Goal: Information Seeking & Learning: Learn about a topic

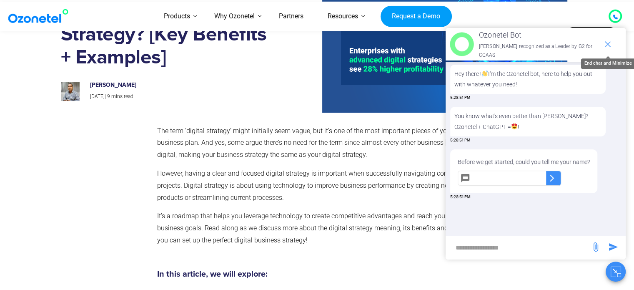
click at [612, 43] on span "end chat or minimize" at bounding box center [608, 44] width 17 height 17
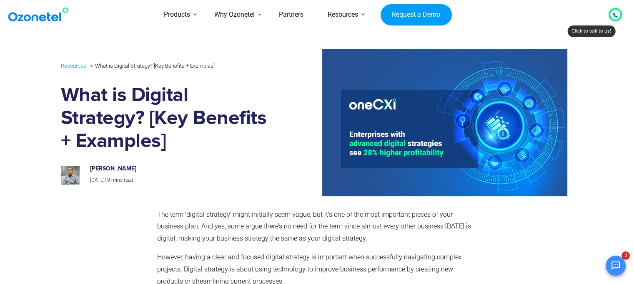
scroll to position [118, 0]
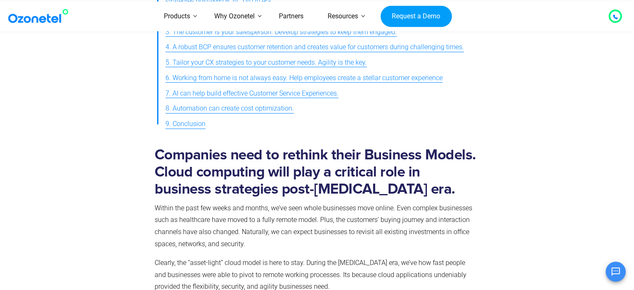
scroll to position [745, 0]
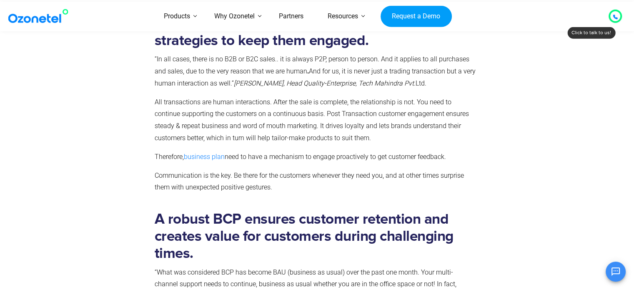
click at [235, 170] on p "Communication is the key. Be there for the customers whenever they need you, an…" at bounding box center [316, 182] width 322 height 24
click at [236, 170] on p "Communication is the key. Be there for the customers whenever they need you, an…" at bounding box center [316, 182] width 322 height 24
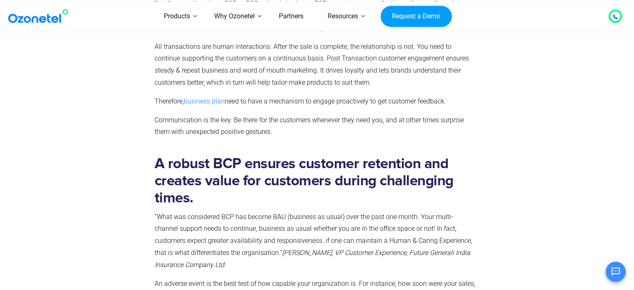
scroll to position [737, 0]
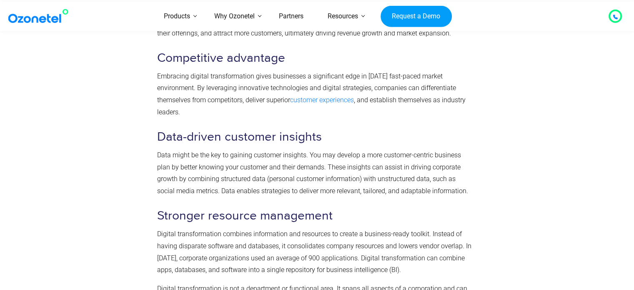
click at [99, 167] on div at bounding box center [107, 207] width 92 height 841
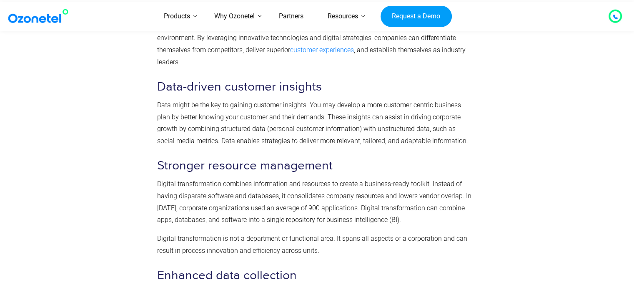
scroll to position [1087, 0]
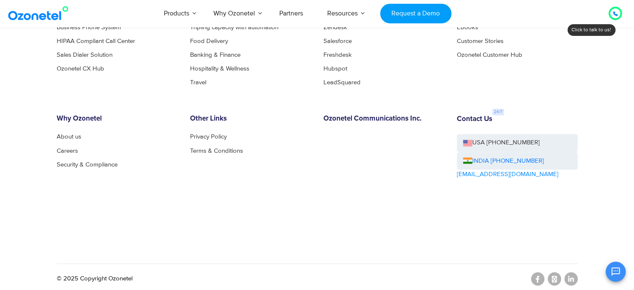
scroll to position [4610, 0]
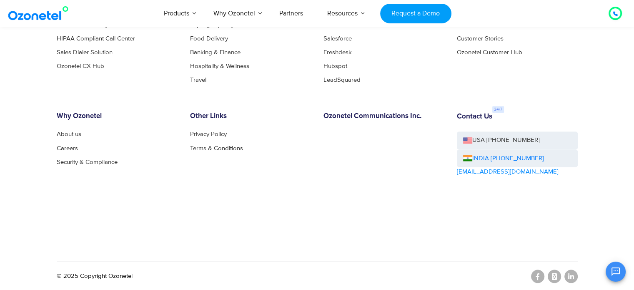
click at [225, 228] on div "Products Call Center Solution Business Phone System HIPAA Compliant Call Center…" at bounding box center [317, 120] width 534 height 263
click at [577, 274] on div "OK Ozonetel Bot Ozonetel recognized as a Leader by G2 for CCAAS Before we get s…" at bounding box center [536, 270] width 180 height 22
click at [572, 274] on div "OK Ozonetel Bot Ozonetel recognized as a Leader by G2 for CCAAS Before we get s…" at bounding box center [536, 270] width 180 height 22
click at [567, 273] on div "OK Ozonetel Bot Ozonetel recognized as a Leader by G2 for CCAAS Before we get s…" at bounding box center [536, 270] width 180 height 22
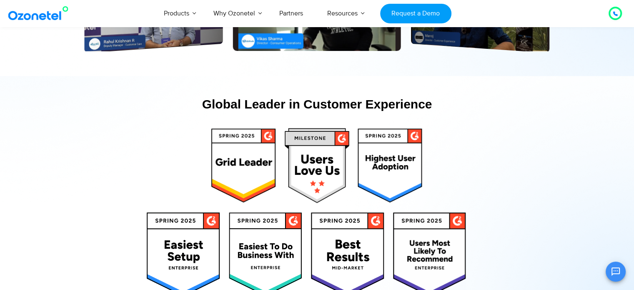
scroll to position [3985, 0]
